Goal: Navigation & Orientation: Find specific page/section

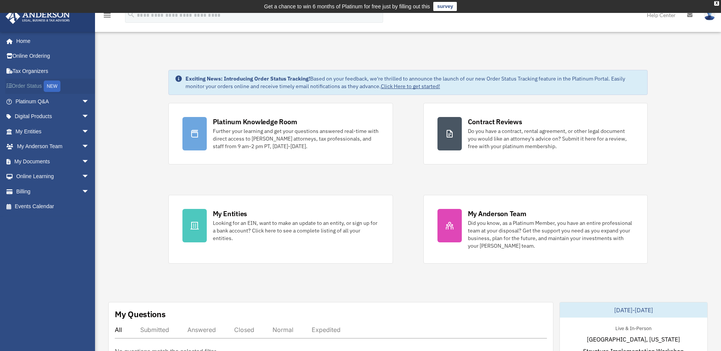
click at [30, 84] on link "Order Status NEW" at bounding box center [52, 87] width 95 height 16
click at [29, 100] on link "Platinum Q&A arrow_drop_down" at bounding box center [52, 101] width 95 height 15
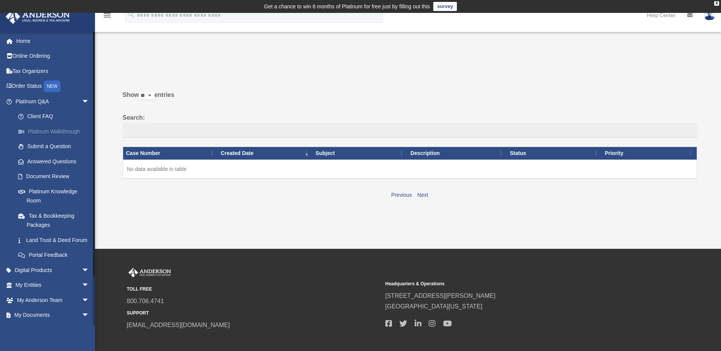
click at [54, 130] on link "Platinum Walkthrough" at bounding box center [56, 131] width 90 height 15
click at [62, 175] on link "Document Review" at bounding box center [56, 176] width 90 height 15
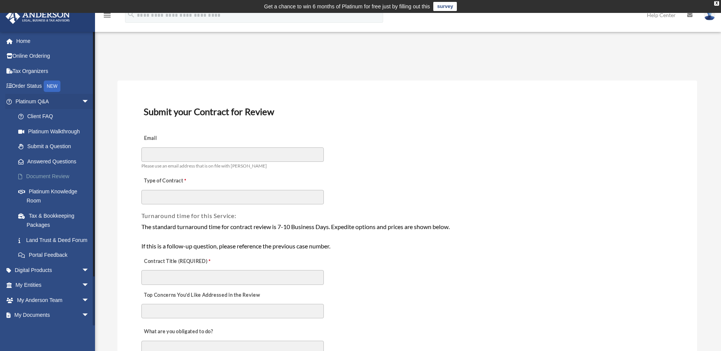
click at [59, 175] on link "Document Review" at bounding box center [56, 176] width 90 height 15
click at [58, 262] on link "Portal Feedback" at bounding box center [56, 255] width 90 height 15
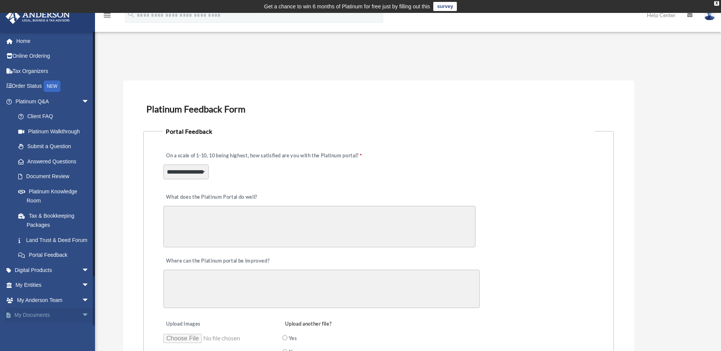
click at [41, 322] on link "My Documents arrow_drop_down" at bounding box center [52, 315] width 95 height 15
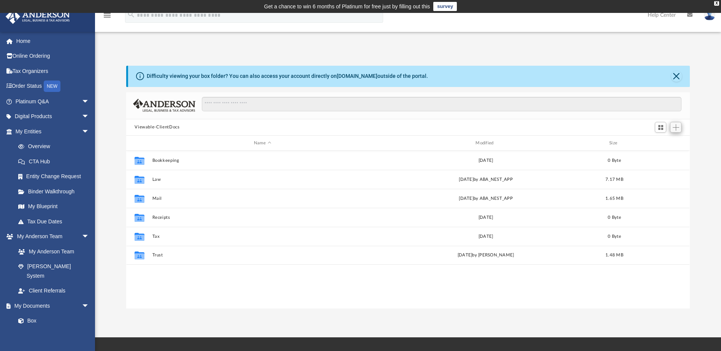
scroll to position [167, 558]
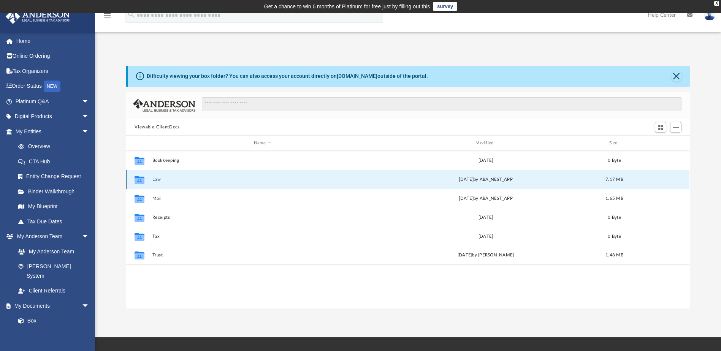
click at [155, 179] on button "Law" at bounding box center [262, 179] width 220 height 5
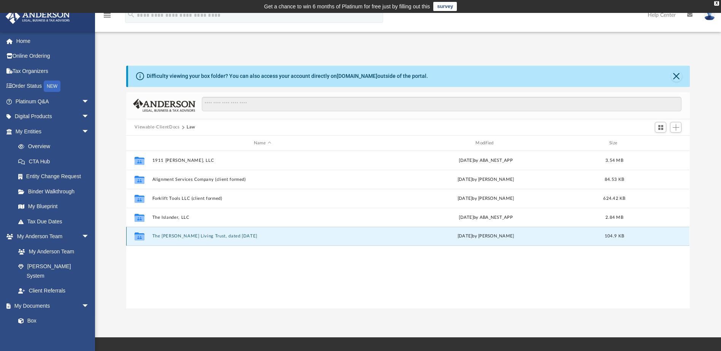
click at [207, 235] on button "​The Lindsey Living Trust, dated August 9, 2024" at bounding box center [262, 236] width 220 height 5
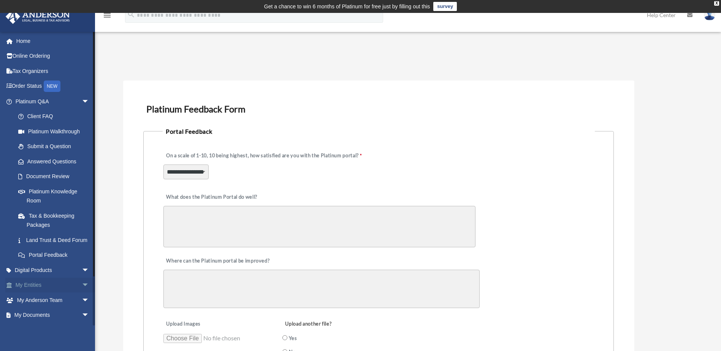
click at [22, 291] on link "My Entities arrow_drop_down" at bounding box center [52, 285] width 95 height 15
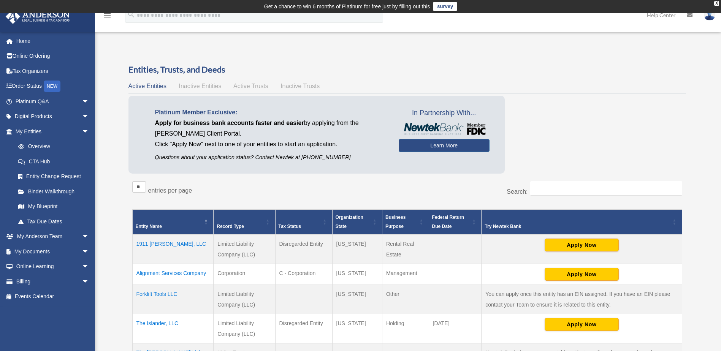
click at [188, 272] on td "Alignment Services Company" at bounding box center [172, 274] width 81 height 21
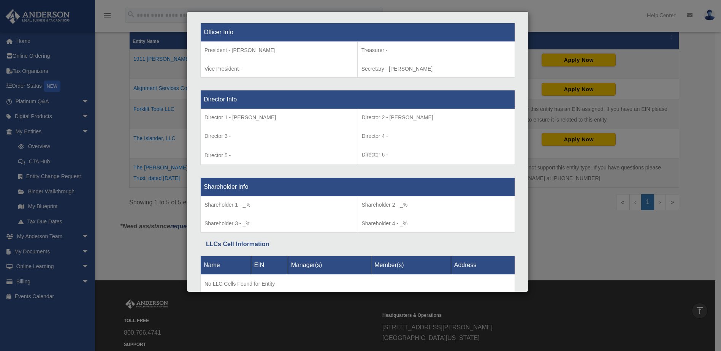
scroll to position [561, 0]
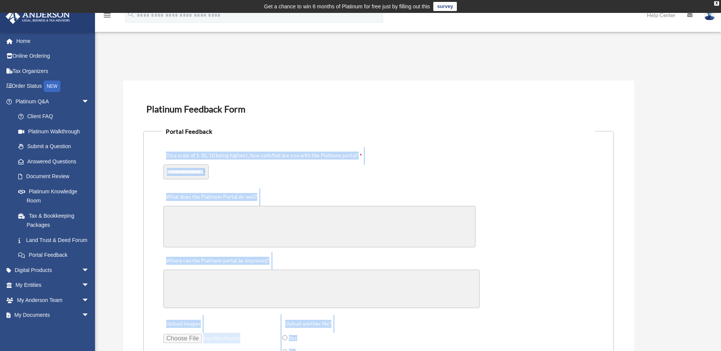
drag, startPoint x: 715, startPoint y: 182, endPoint x: 700, endPoint y: 306, distance: 125.1
click at [700, 306] on body "X Get a chance to win 6 months of Platinum for free just by filling out this su…" at bounding box center [360, 344] width 721 height 689
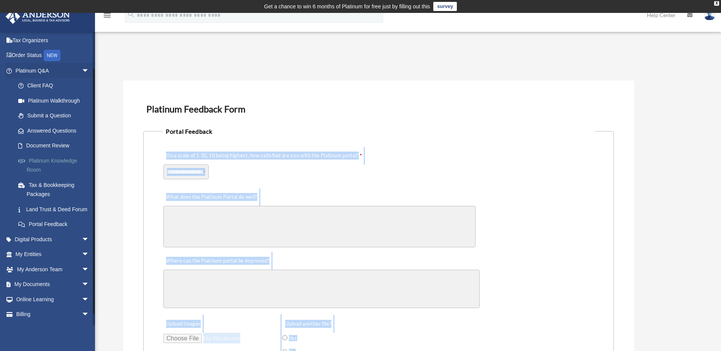
scroll to position [53, 0]
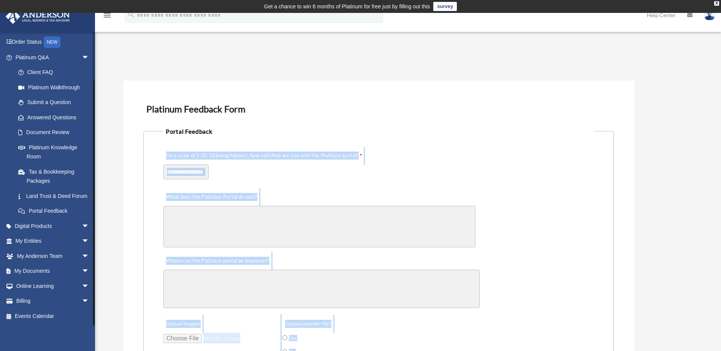
drag, startPoint x: 93, startPoint y: 93, endPoint x: 56, endPoint y: 368, distance: 277.4
click at [56, 351] on html "X Get a chance to win 6 months of Platinum for free just by filling out this su…" at bounding box center [360, 344] width 721 height 689
click at [43, 270] on link "My Documents arrow_drop_down" at bounding box center [52, 271] width 95 height 15
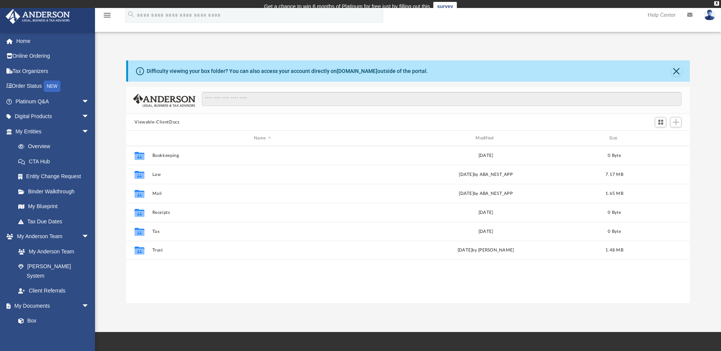
scroll to position [167, 558]
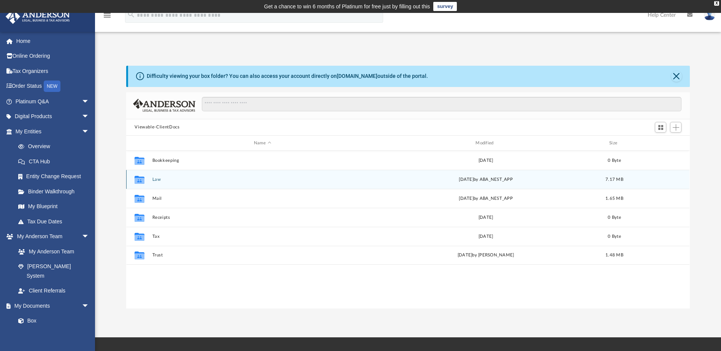
click at [138, 178] on icon "grid" at bounding box center [139, 181] width 10 height 6
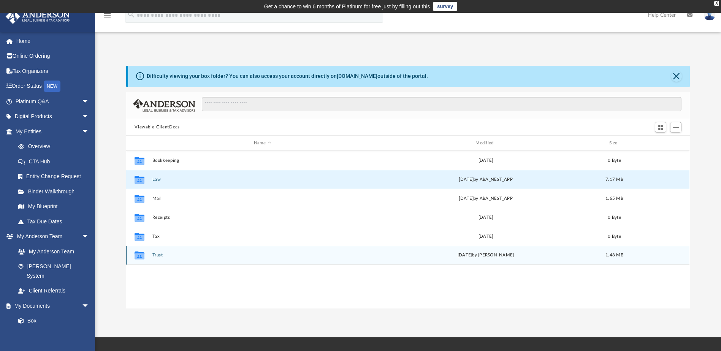
click at [139, 253] on icon "grid" at bounding box center [139, 256] width 10 height 6
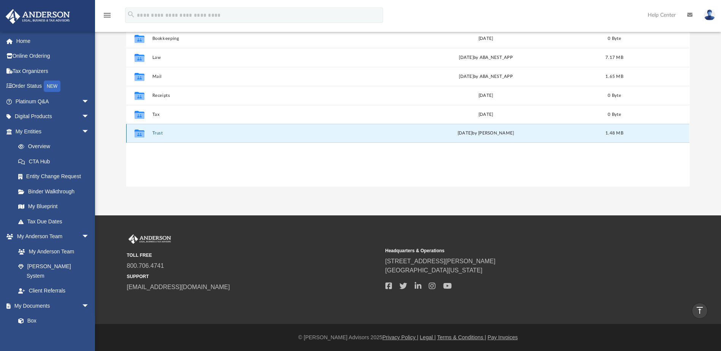
scroll to position [0, 0]
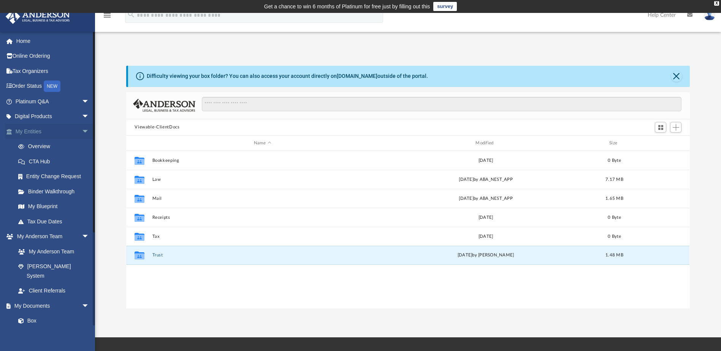
click at [29, 132] on link "My Entities arrow_drop_down" at bounding box center [52, 131] width 95 height 15
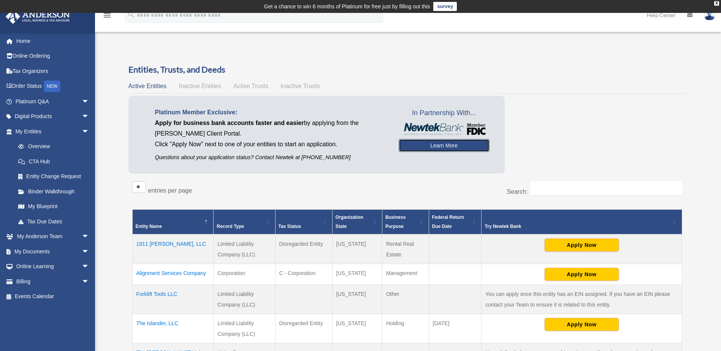
click at [439, 147] on link "Learn More" at bounding box center [443, 145] width 91 height 13
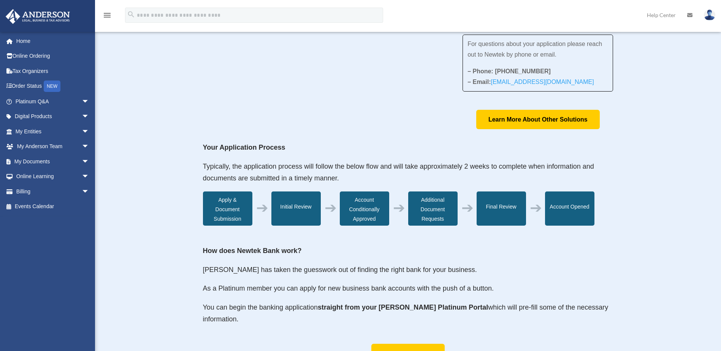
scroll to position [155, 0]
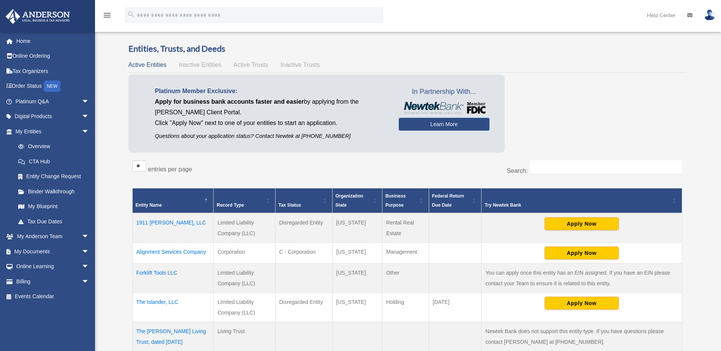
scroll to position [23, 0]
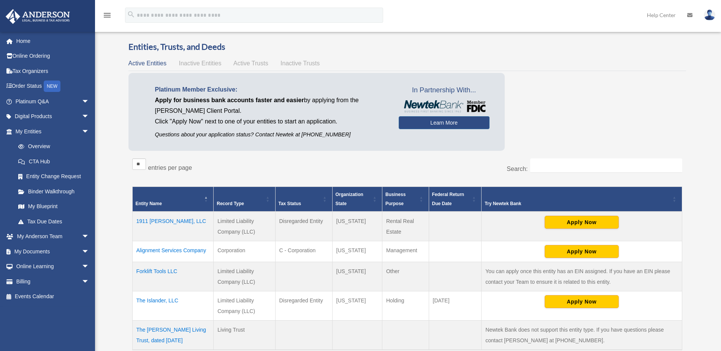
click at [167, 299] on td "The Islander, LLC" at bounding box center [172, 305] width 81 height 29
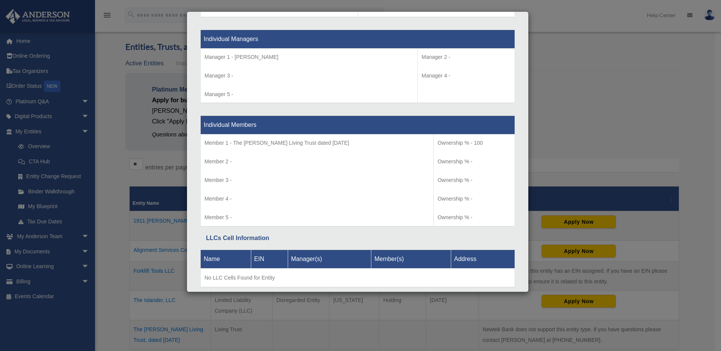
scroll to position [721, 0]
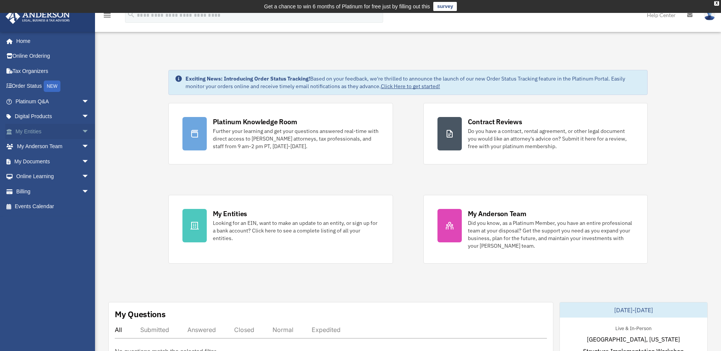
click at [33, 133] on link "My Entities arrow_drop_down" at bounding box center [52, 131] width 95 height 15
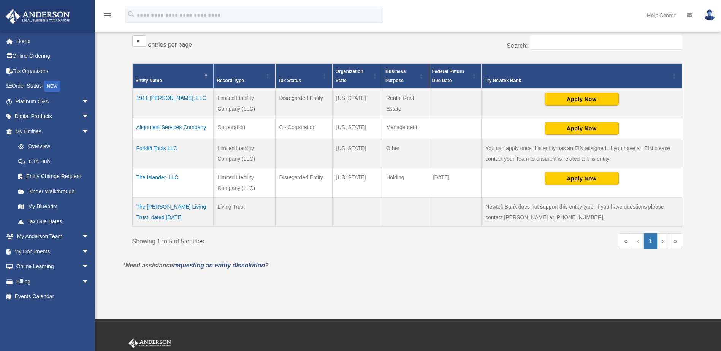
scroll to position [154, 0]
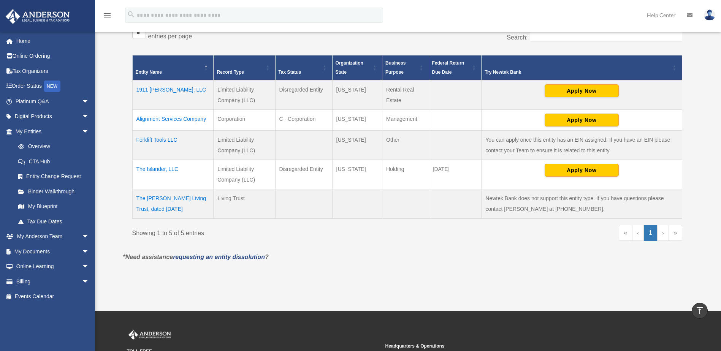
click at [167, 170] on td "The Islander, LLC" at bounding box center [172, 174] width 81 height 29
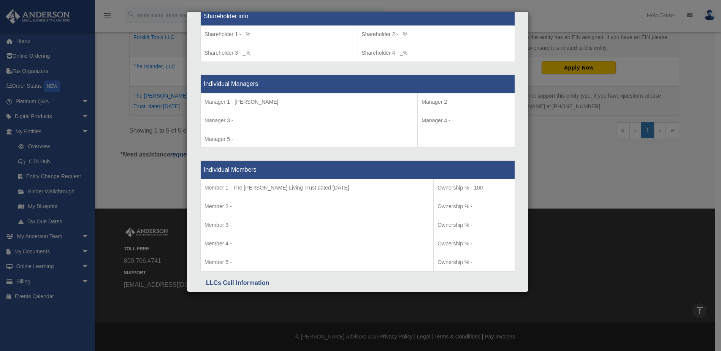
scroll to position [721, 0]
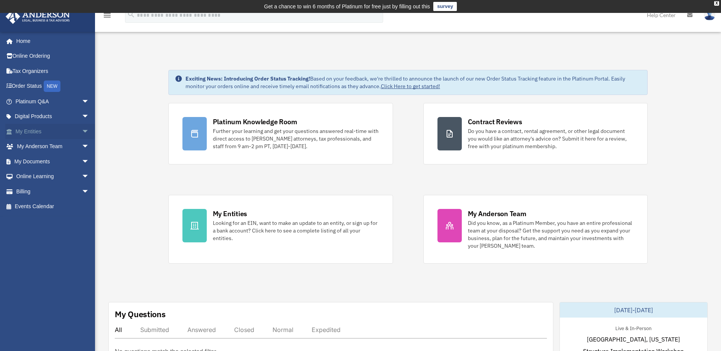
click at [36, 132] on link "My Entities arrow_drop_down" at bounding box center [52, 131] width 95 height 15
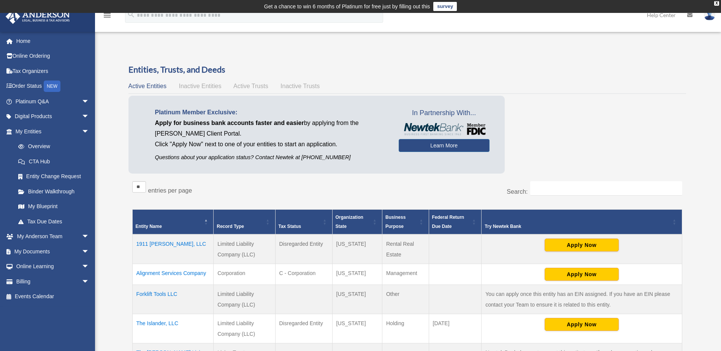
click at [177, 272] on td "Alignment Services Company" at bounding box center [172, 274] width 81 height 21
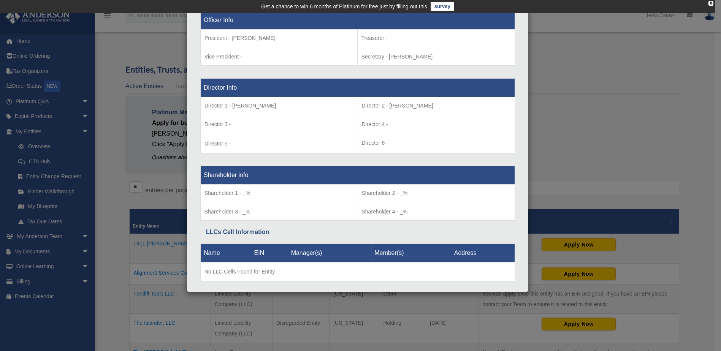
scroll to position [551, 0]
drag, startPoint x: 398, startPoint y: 97, endPoint x: 399, endPoint y: 102, distance: 5.4
click at [399, 101] on td "Director 2 - [PERSON_NAME] Director 4 - Director 6 -" at bounding box center [435, 125] width 157 height 56
drag, startPoint x: 401, startPoint y: 104, endPoint x: 401, endPoint y: 108, distance: 4.2
click at [401, 120] on p "Director 4 -" at bounding box center [436, 124] width 149 height 9
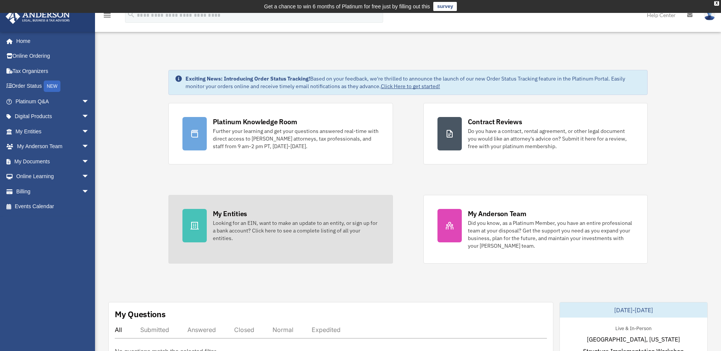
click at [235, 213] on div "My Entities" at bounding box center [230, 213] width 34 height 9
click at [194, 223] on icon at bounding box center [194, 225] width 9 height 9
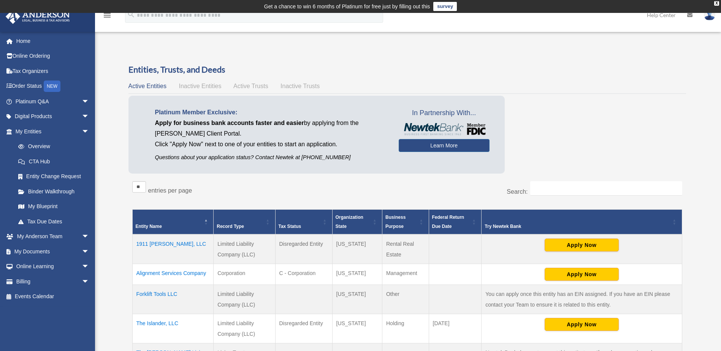
click at [183, 272] on td "Alignment Services Company" at bounding box center [172, 274] width 81 height 21
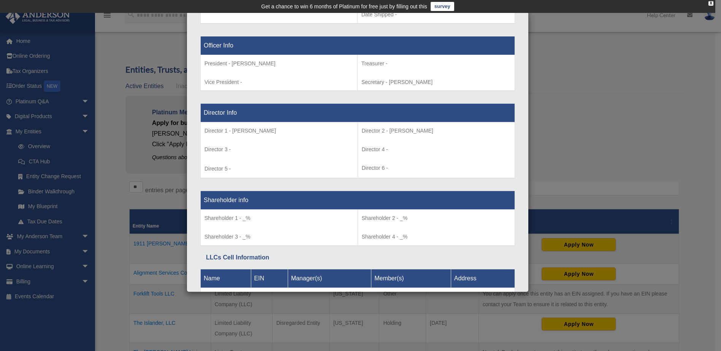
scroll to position [561, 0]
